Goal: Task Accomplishment & Management: Manage account settings

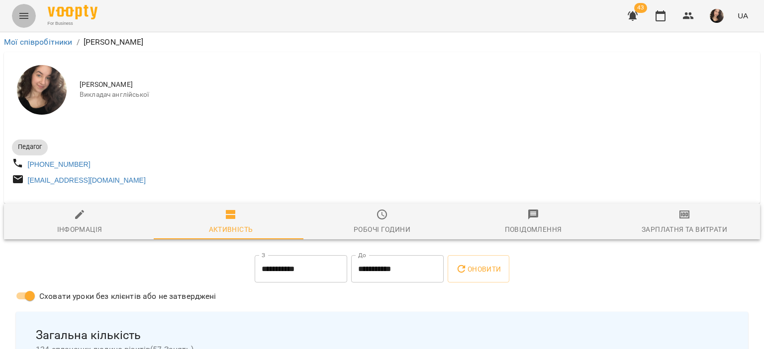
click at [21, 16] on icon "Menu" at bounding box center [23, 16] width 9 height 6
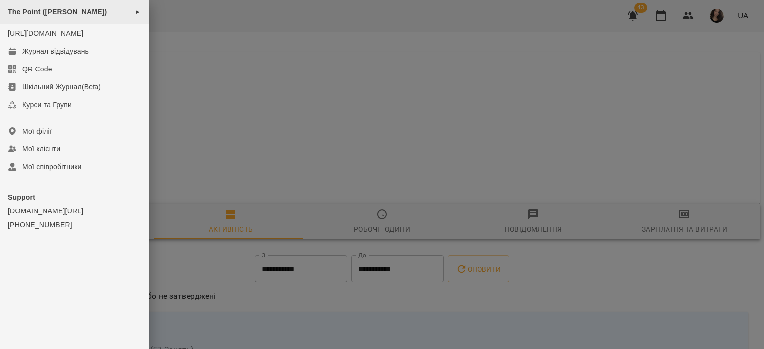
click at [66, 13] on span "The Point ([PERSON_NAME])" at bounding box center [57, 12] width 99 height 8
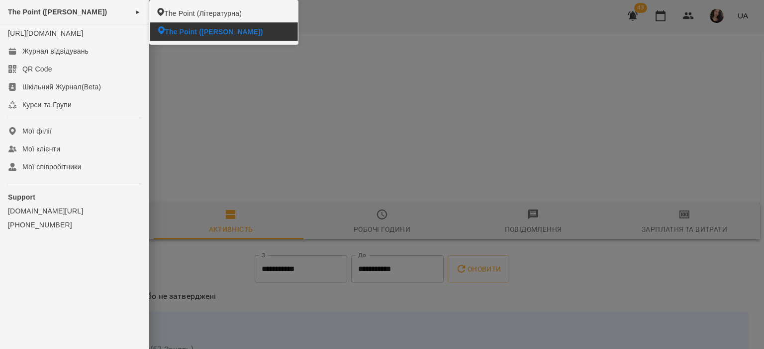
click at [175, 31] on span "The Point ([PERSON_NAME])" at bounding box center [214, 32] width 98 height 10
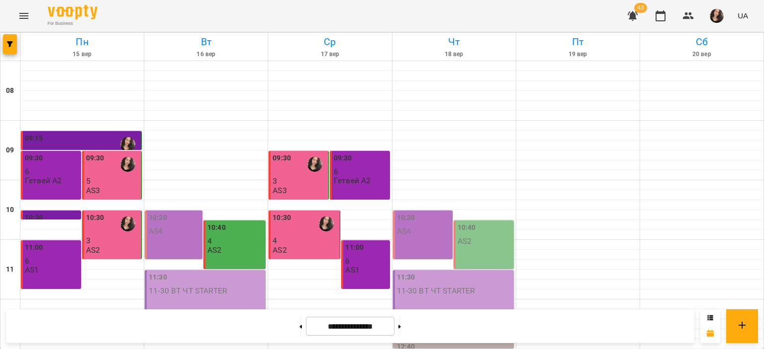
scroll to position [367, 0]
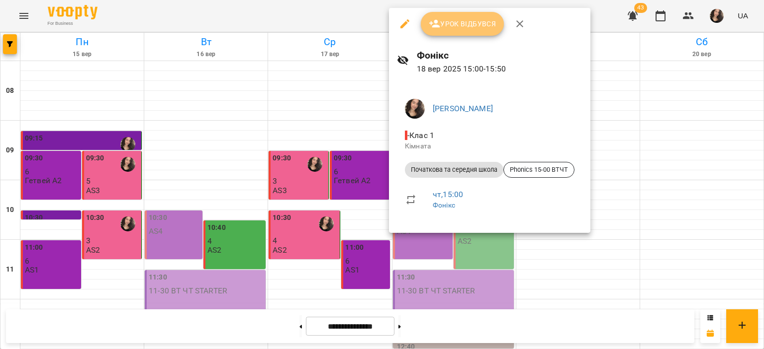
click at [448, 33] on button "Урок відбувся" at bounding box center [463, 24] width 84 height 24
